Goal: Book appointment/travel/reservation

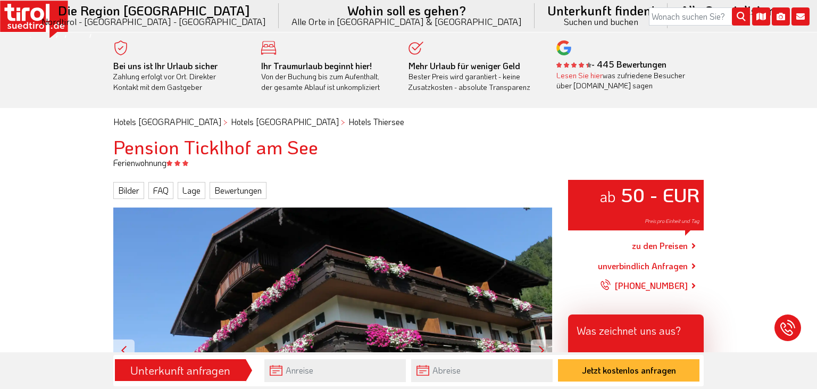
scroll to position [26, 0]
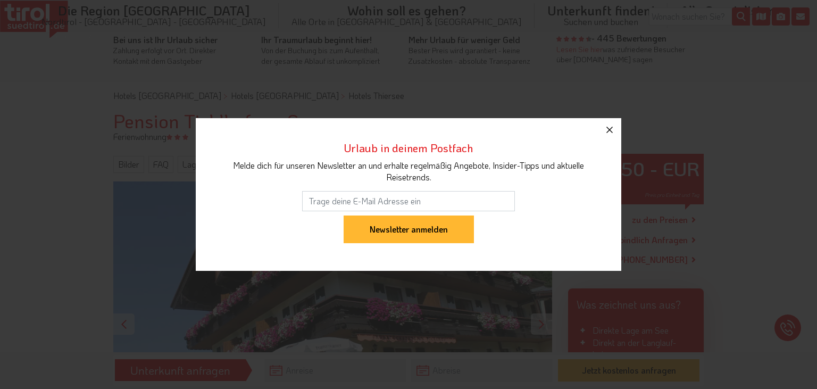
click at [609, 131] on icon "button" at bounding box center [609, 129] width 13 height 13
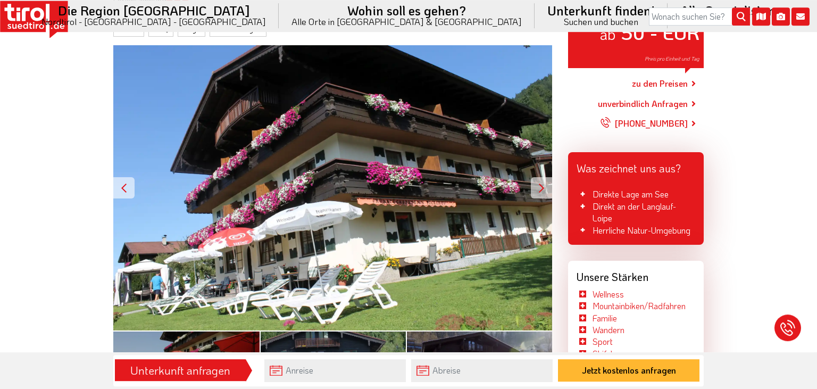
scroll to position [138, 0]
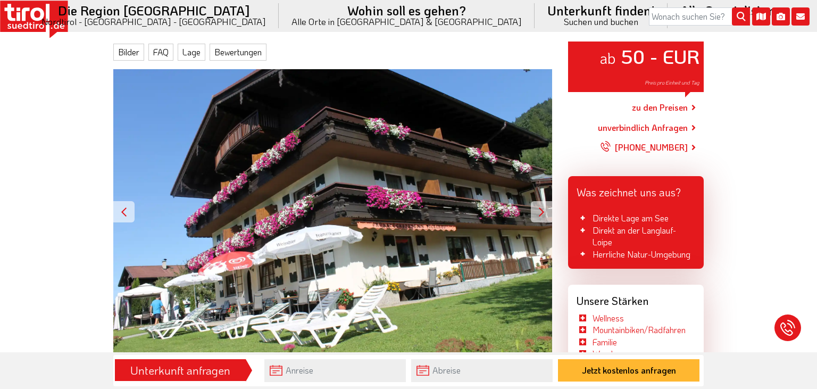
click at [539, 210] on div at bounding box center [541, 211] width 21 height 21
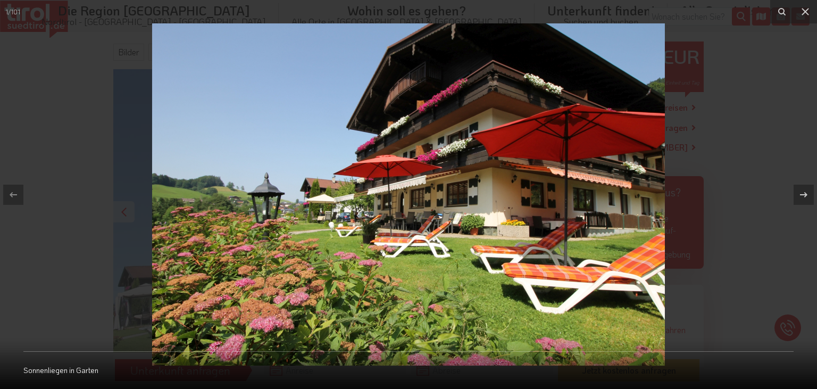
click at [645, 189] on img at bounding box center [408, 194] width 513 height 342
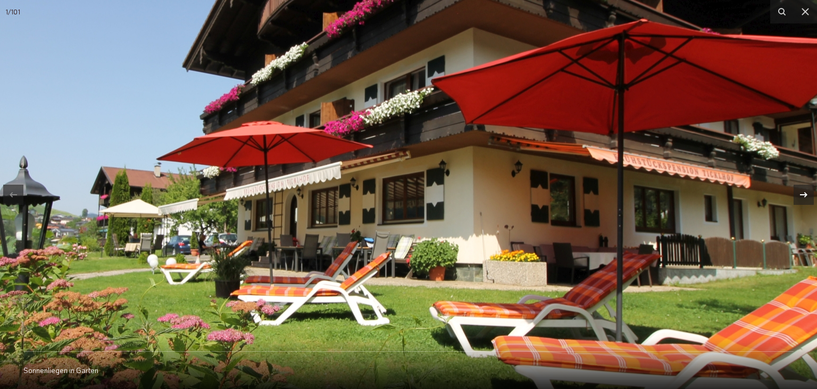
click at [808, 196] on icon at bounding box center [803, 194] width 13 height 13
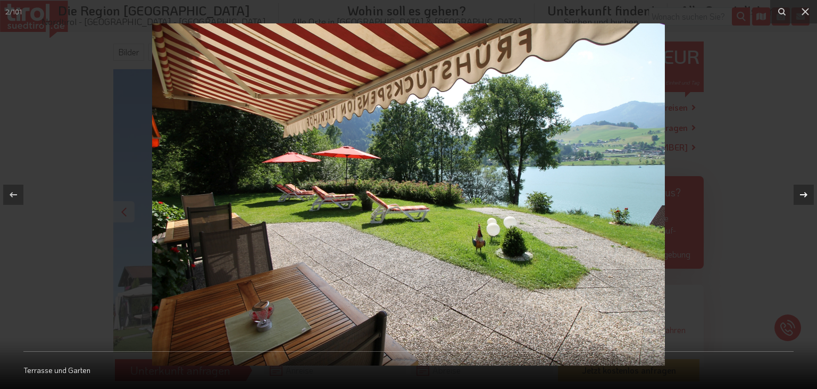
click at [807, 196] on icon at bounding box center [803, 194] width 13 height 13
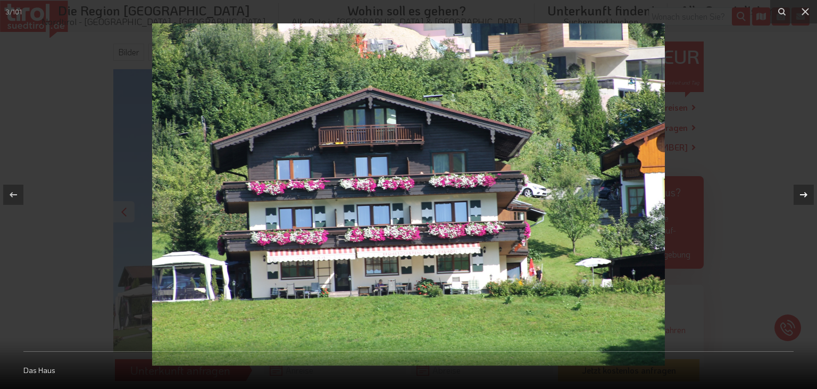
click at [806, 196] on icon at bounding box center [803, 193] width 7 height 5
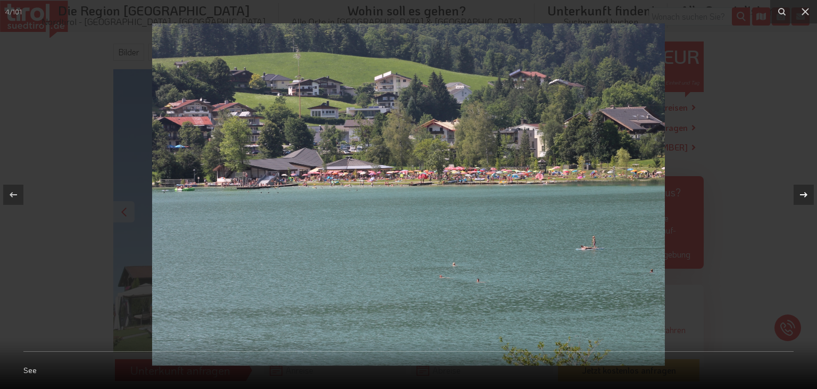
click at [805, 196] on icon at bounding box center [803, 193] width 7 height 5
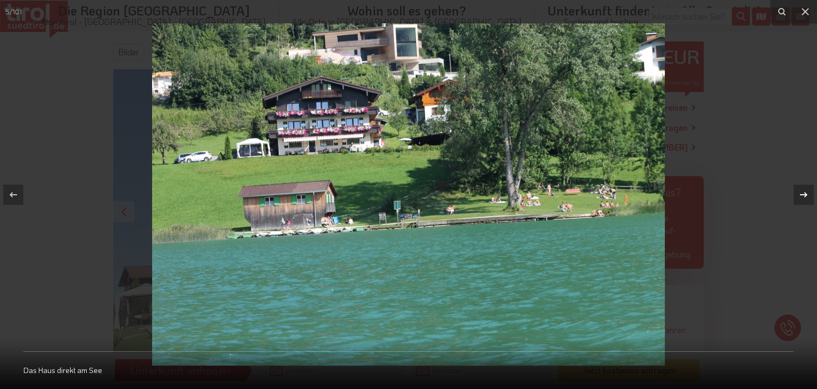
click at [805, 197] on icon at bounding box center [803, 194] width 13 height 13
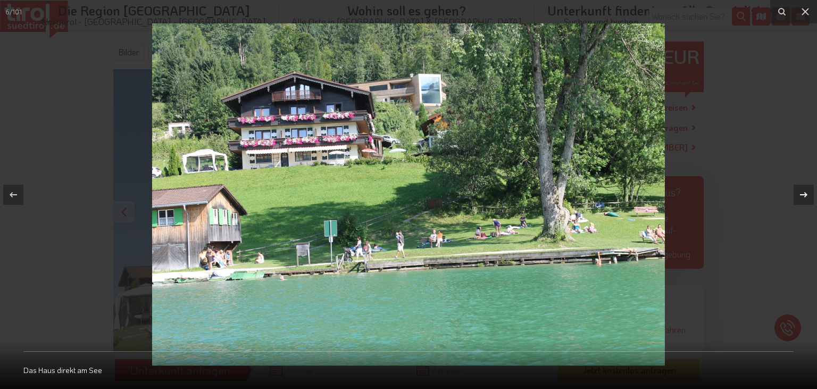
click at [805, 197] on icon at bounding box center [803, 194] width 13 height 13
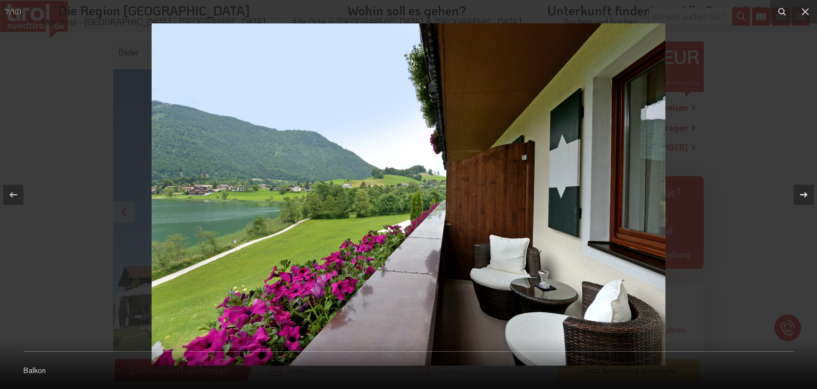
click at [804, 197] on icon at bounding box center [803, 194] width 13 height 13
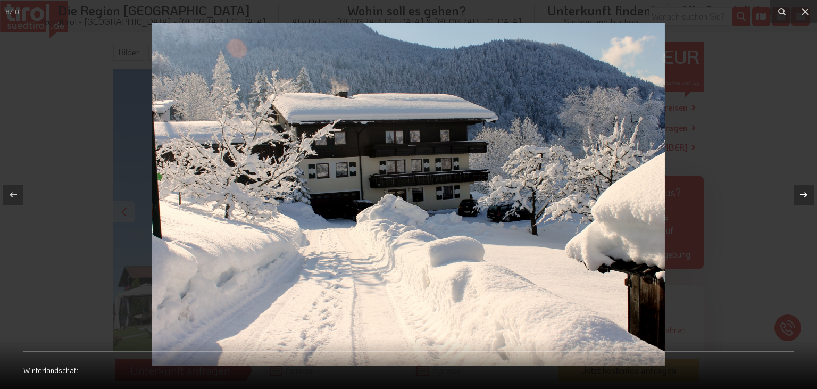
click at [804, 197] on icon at bounding box center [803, 194] width 13 height 13
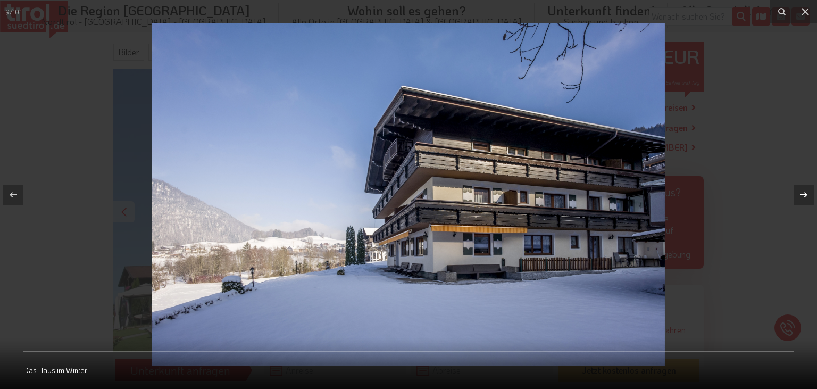
click at [804, 197] on icon at bounding box center [803, 194] width 13 height 13
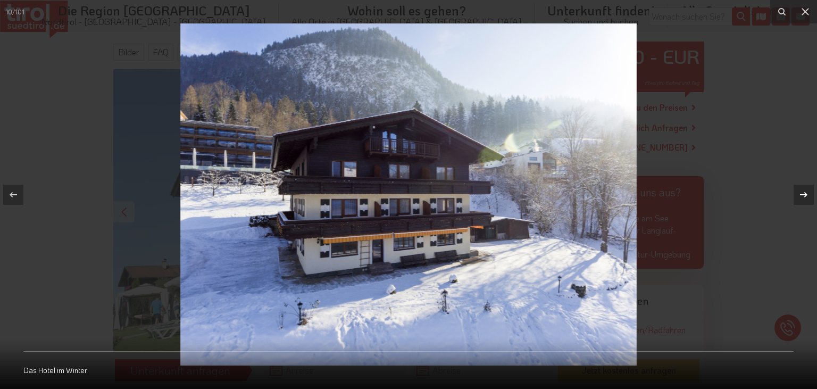
click at [804, 197] on icon at bounding box center [803, 194] width 13 height 13
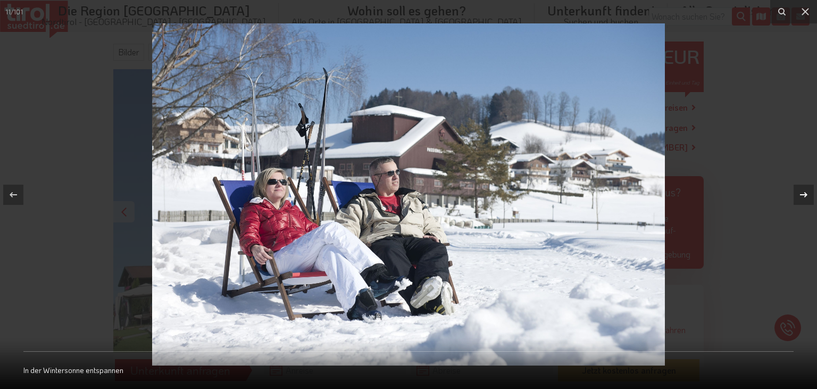
click at [804, 199] on icon at bounding box center [803, 194] width 13 height 13
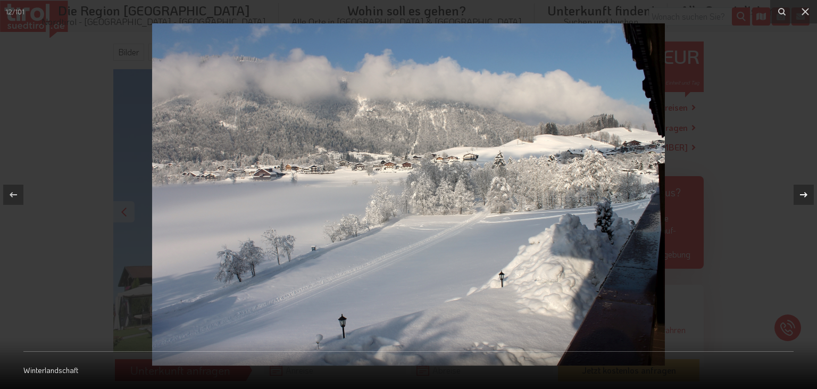
click at [804, 199] on icon at bounding box center [803, 194] width 13 height 13
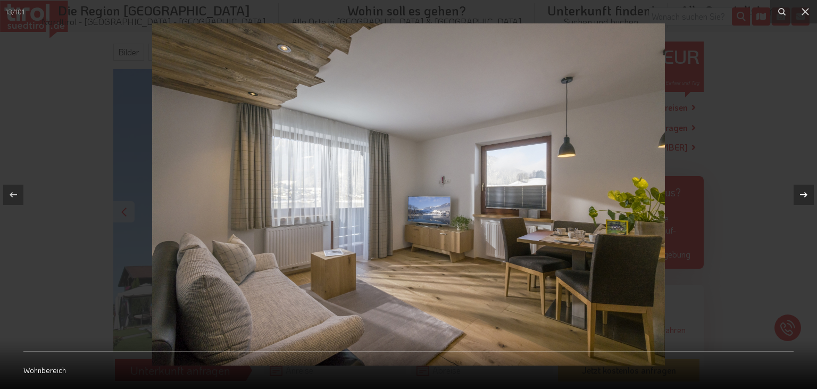
click at [804, 199] on icon at bounding box center [803, 194] width 13 height 13
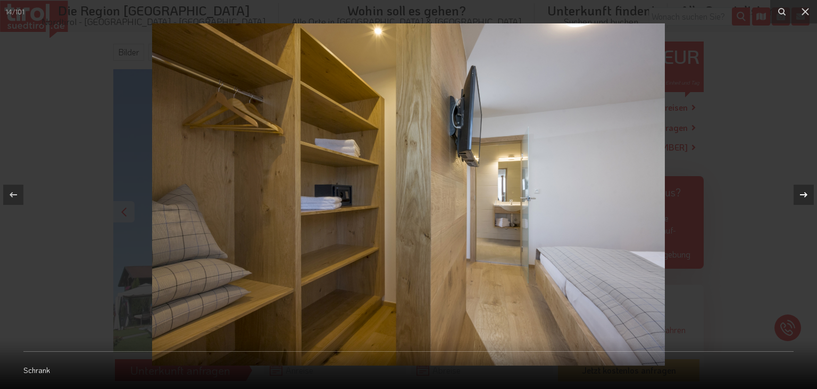
click at [804, 199] on icon at bounding box center [803, 194] width 13 height 13
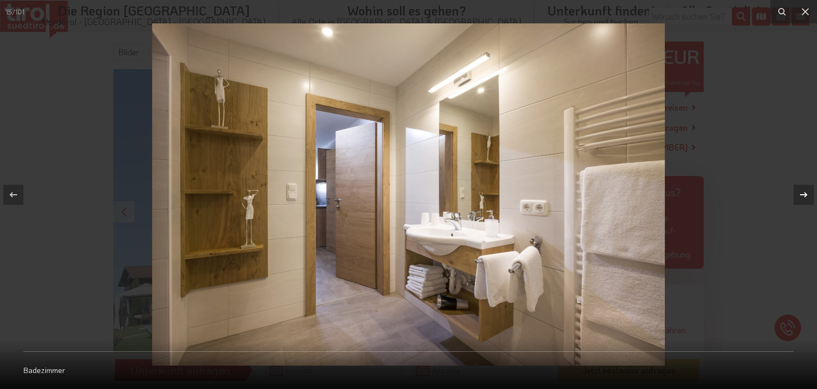
click at [804, 199] on icon at bounding box center [803, 194] width 13 height 13
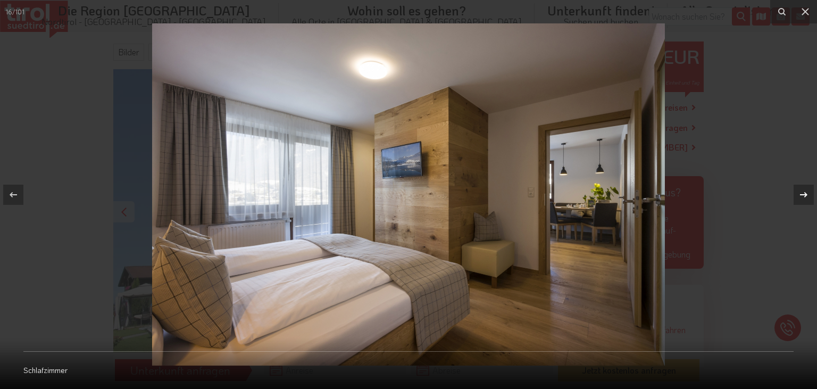
click at [804, 199] on icon at bounding box center [803, 194] width 13 height 13
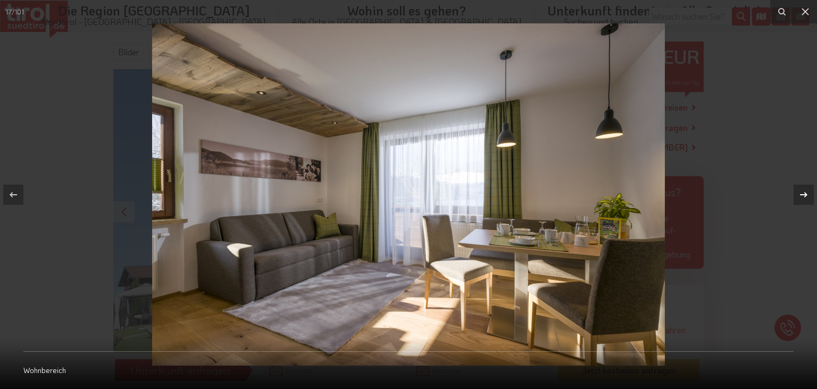
click at [804, 199] on icon at bounding box center [803, 194] width 13 height 13
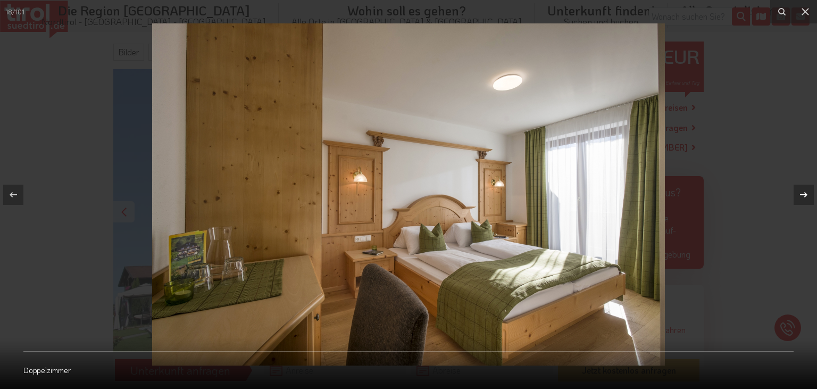
click at [804, 199] on icon at bounding box center [803, 194] width 13 height 13
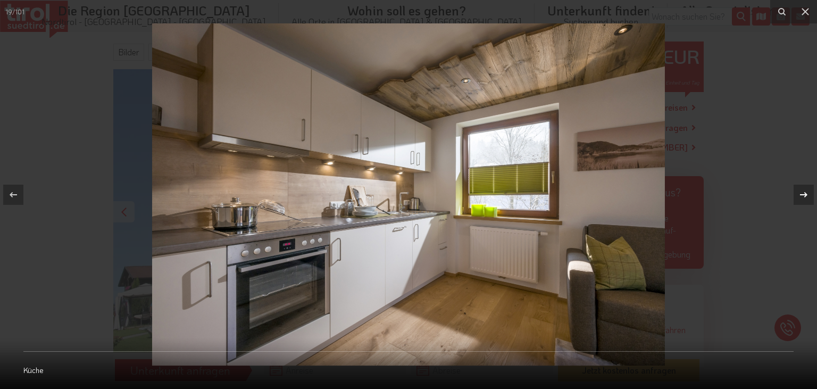
click at [804, 199] on icon at bounding box center [803, 194] width 13 height 13
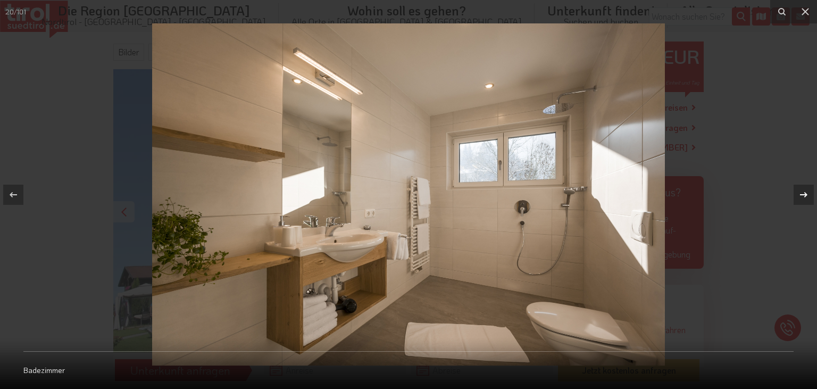
click at [803, 200] on icon at bounding box center [803, 194] width 13 height 13
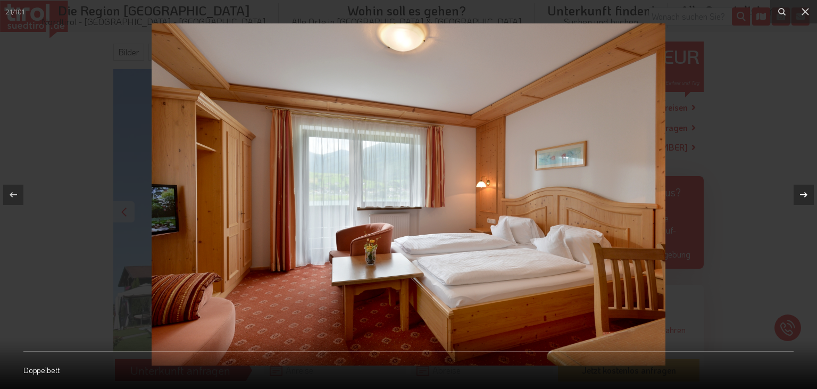
click at [809, 193] on icon at bounding box center [803, 194] width 13 height 13
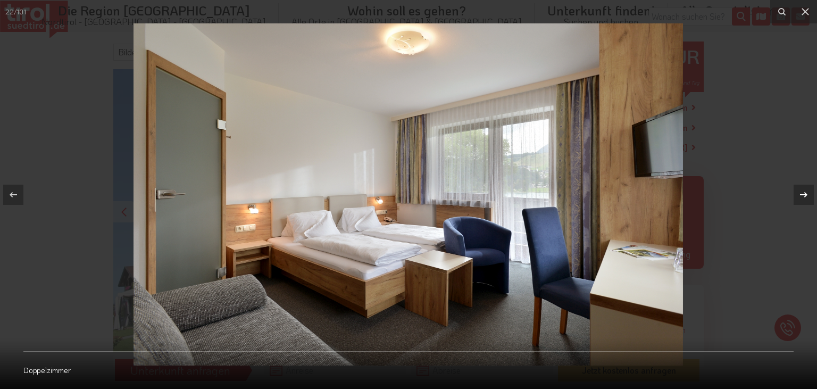
click at [809, 193] on icon at bounding box center [803, 194] width 13 height 13
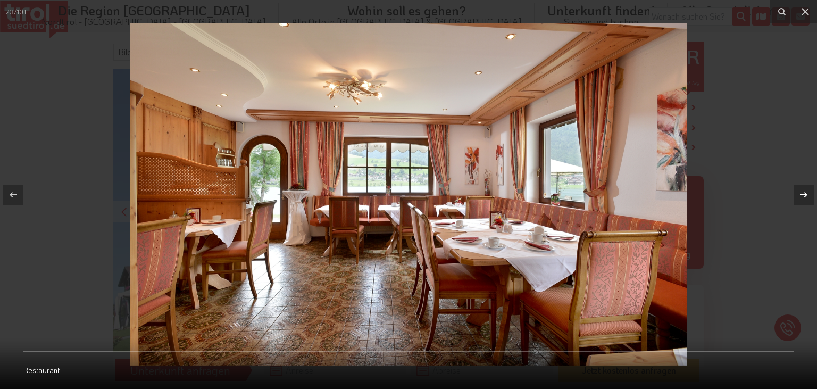
click at [809, 193] on icon at bounding box center [803, 194] width 13 height 13
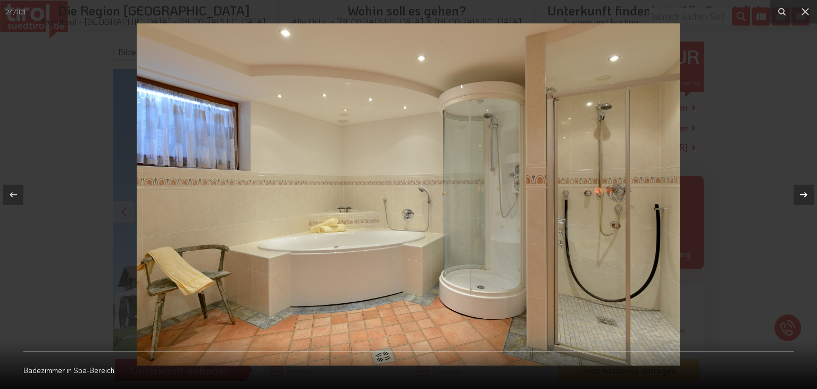
click at [809, 193] on icon at bounding box center [803, 194] width 13 height 13
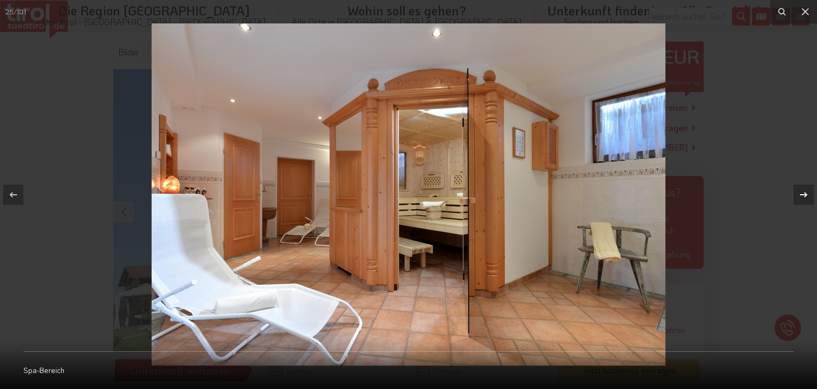
click at [809, 193] on icon at bounding box center [803, 194] width 13 height 13
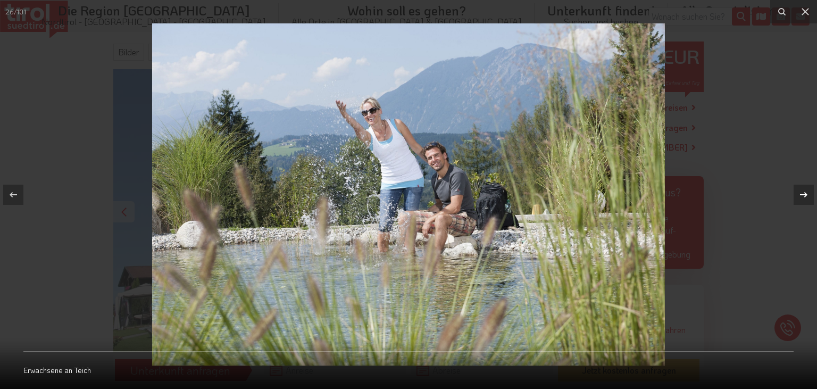
click at [809, 193] on icon at bounding box center [803, 194] width 13 height 13
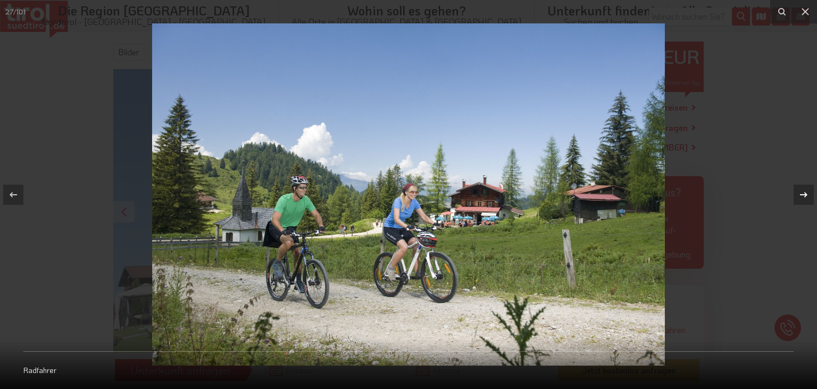
click at [809, 193] on icon at bounding box center [803, 194] width 13 height 13
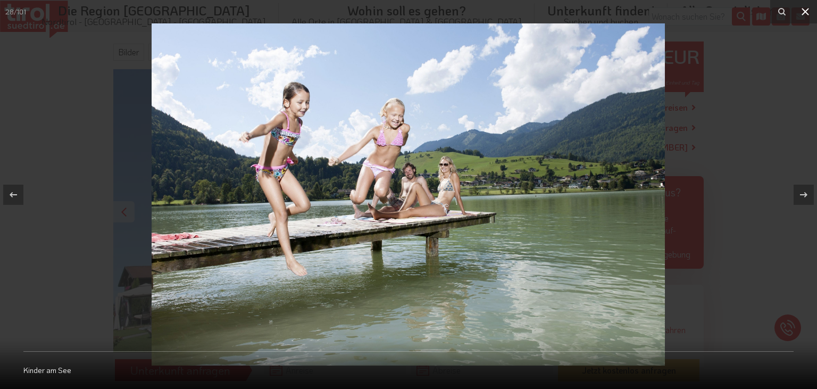
click at [804, 12] on icon at bounding box center [805, 11] width 13 height 13
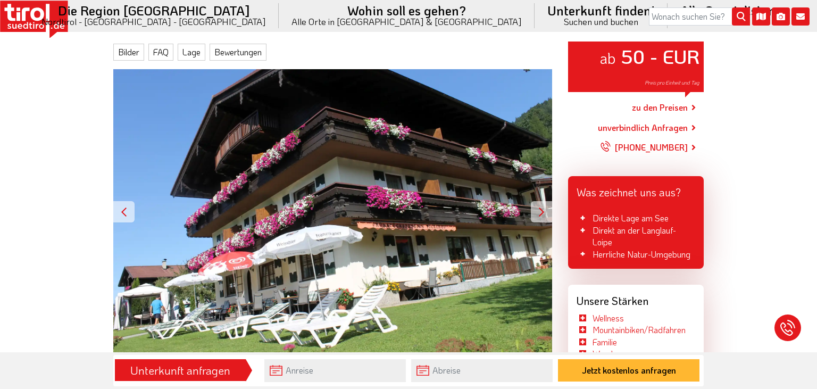
click at [688, 128] on link "unverbindlich Anfragen" at bounding box center [643, 127] width 90 height 13
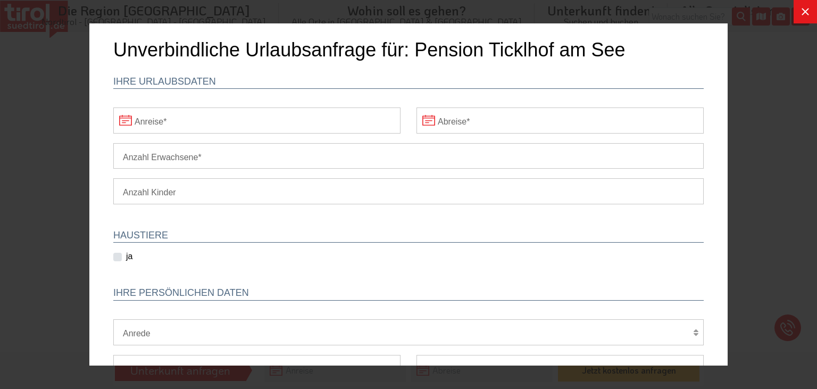
click at [811, 14] on icon at bounding box center [805, 11] width 13 height 13
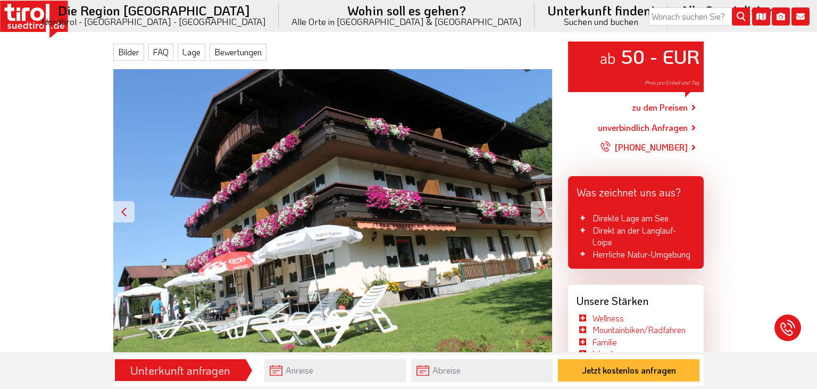
click at [685, 107] on link "zu den Preisen" at bounding box center [660, 107] width 56 height 27
